Goal: Entertainment & Leisure: Consume media (video, audio)

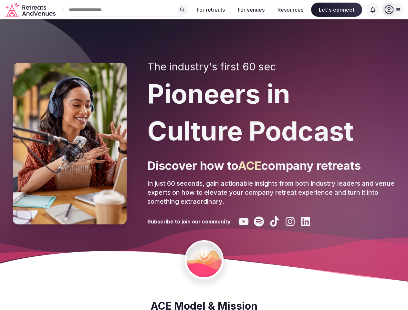
click at [204, 155] on div "The industry's first 60 sec Pioneers in Culture Podcast Discover how to ACE com…" at bounding box center [271, 144] width 248 height 166
click at [126, 10] on div "Search Popular Destinations [GEOGRAPHIC_DATA], [GEOGRAPHIC_DATA] [GEOGRAPHIC_DA…" at bounding box center [123, 10] width 131 height 14
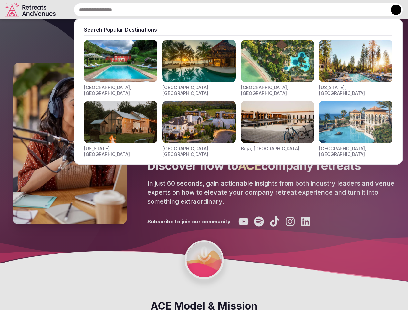
click at [182, 10] on input "text" at bounding box center [238, 10] width 329 height 14
click at [211, 10] on input "text" at bounding box center [238, 10] width 329 height 14
click at [251, 10] on input "text" at bounding box center [238, 10] width 329 height 14
click at [290, 10] on input "text" at bounding box center [238, 10] width 329 height 14
click at [336, 10] on input "text" at bounding box center [238, 10] width 329 height 14
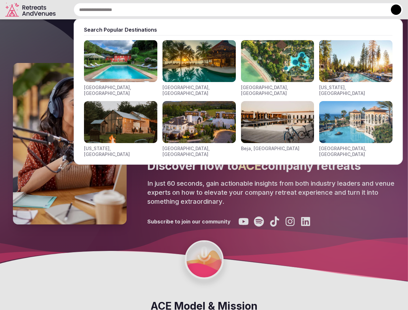
click at [372, 10] on input "text" at bounding box center [238, 10] width 329 height 14
click at [392, 10] on button at bounding box center [396, 10] width 10 height 10
